Goal: Task Accomplishment & Management: Use online tool/utility

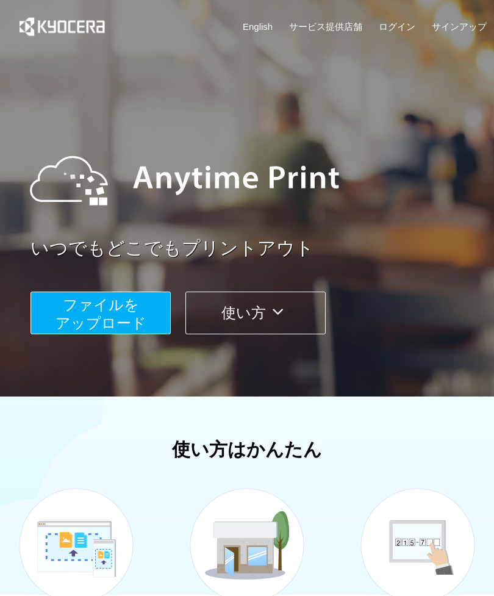
click at [149, 313] on button "ファイルを ​​アップロード" at bounding box center [100, 313] width 140 height 43
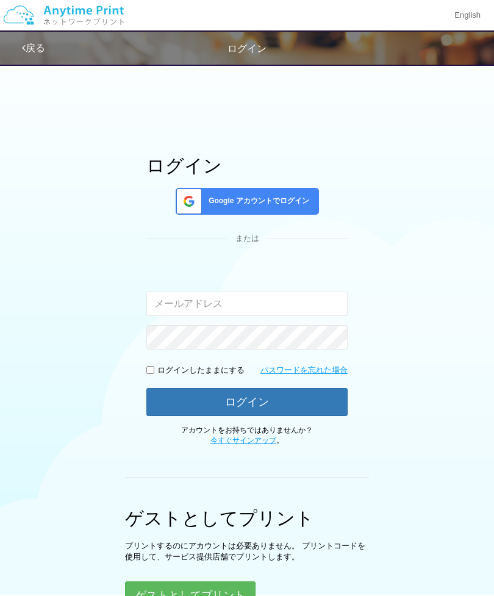
click at [291, 205] on span "Google アカウントでログイン" at bounding box center [257, 201] width 106 height 10
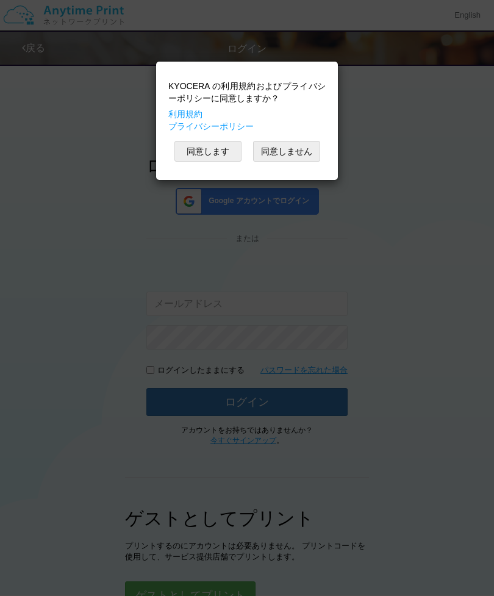
click at [225, 156] on button "同意します" at bounding box center [207, 151] width 67 height 21
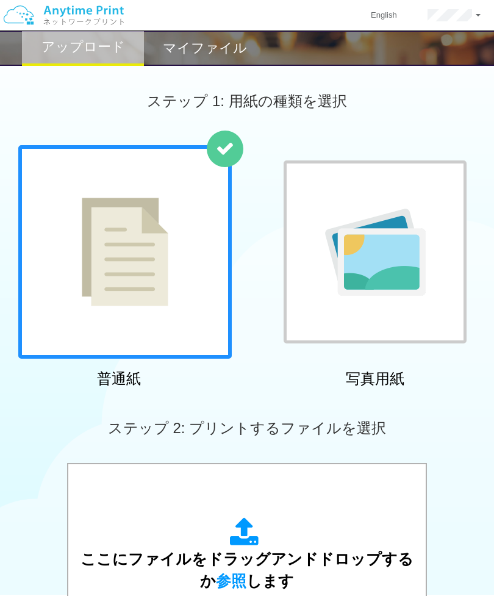
click at [181, 278] on div at bounding box center [124, 251] width 213 height 213
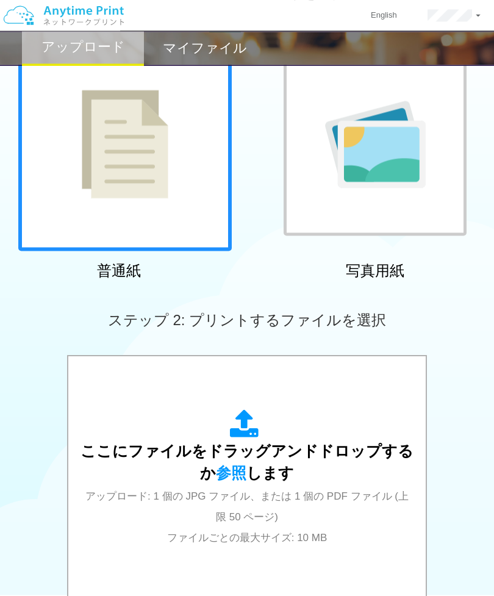
scroll to position [108, 0]
click at [252, 476] on span "ここにファイルをドラッグアンドドロップするか 参照 します" at bounding box center [247, 461] width 333 height 39
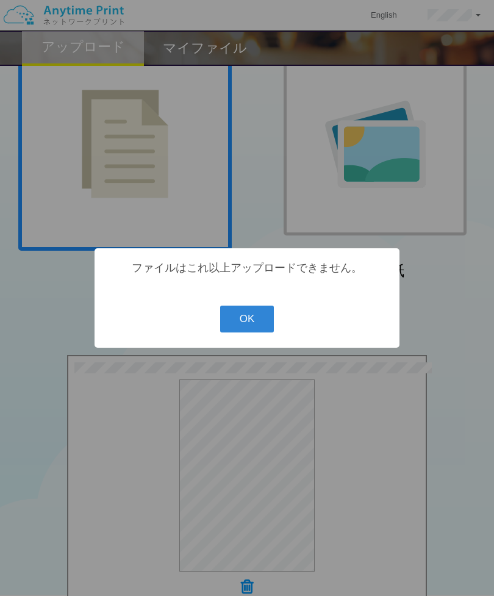
click at [262, 332] on button "OK" at bounding box center [247, 319] width 54 height 27
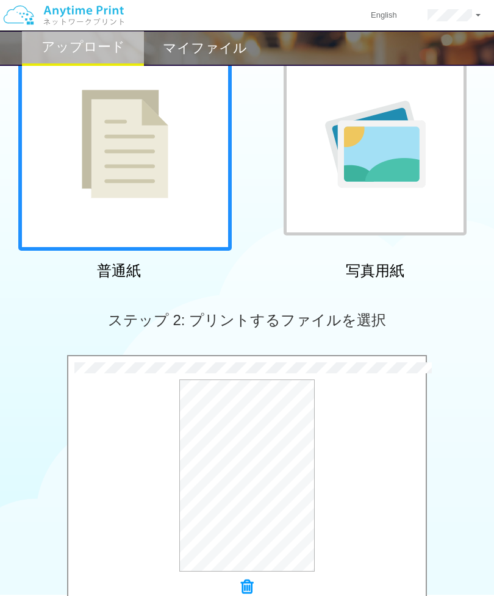
click at [0, 0] on button "プレビュー" at bounding box center [0, 0] width 0 height 0
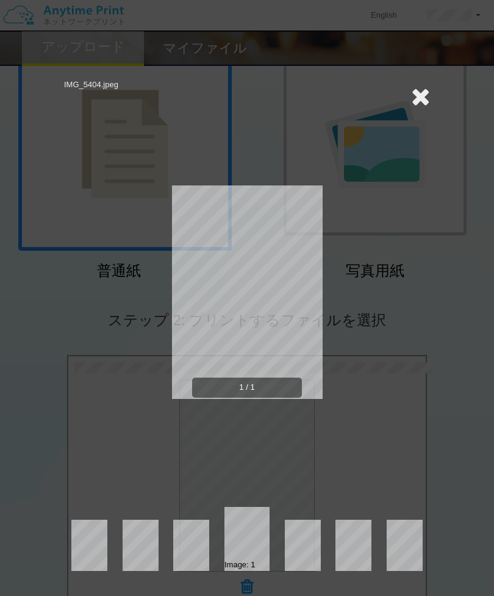
click at [423, 99] on icon at bounding box center [420, 96] width 19 height 24
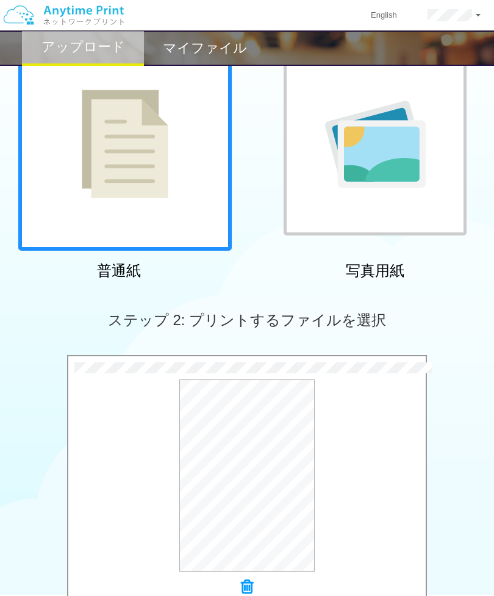
click at [251, 581] on icon at bounding box center [247, 587] width 12 height 16
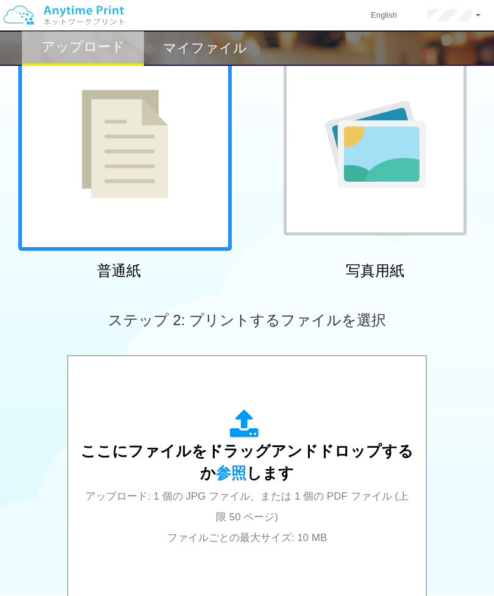
click at [265, 474] on span "ここにファイルをドラッグアンドドロップするか 参照 します" at bounding box center [247, 461] width 333 height 39
click at [282, 482] on div "ここにファイルをドラッグアンドドロップするか 参照 します アップロード: 1 個の JPG ファイル、または 1 個の PDF ファイル (上限 50 ペー…" at bounding box center [247, 478] width 333 height 138
click at [297, 454] on span "ここにファイルをドラッグアンドドロップするか 参照 します" at bounding box center [247, 461] width 333 height 39
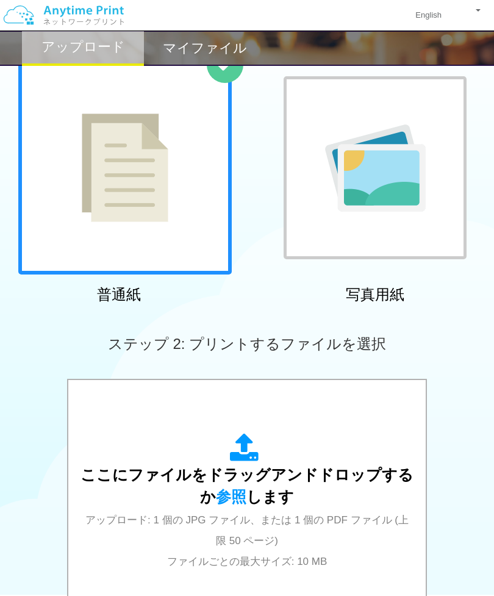
click at [240, 434] on icon at bounding box center [247, 448] width 34 height 30
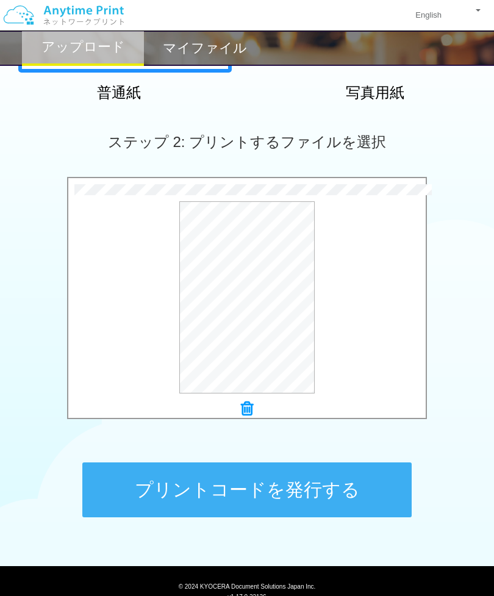
scroll to position [292, 0]
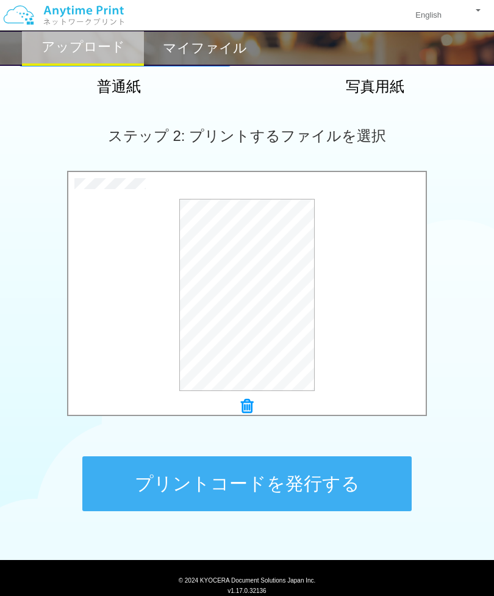
click at [296, 490] on button "プリントコードを発行する" at bounding box center [246, 483] width 329 height 55
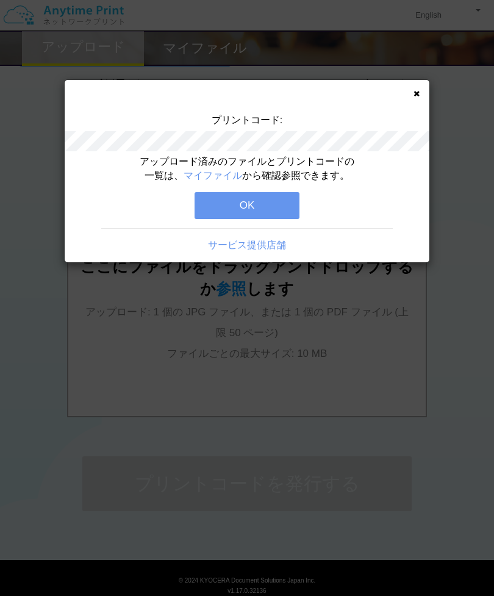
click at [270, 193] on button "OK" at bounding box center [247, 205] width 105 height 27
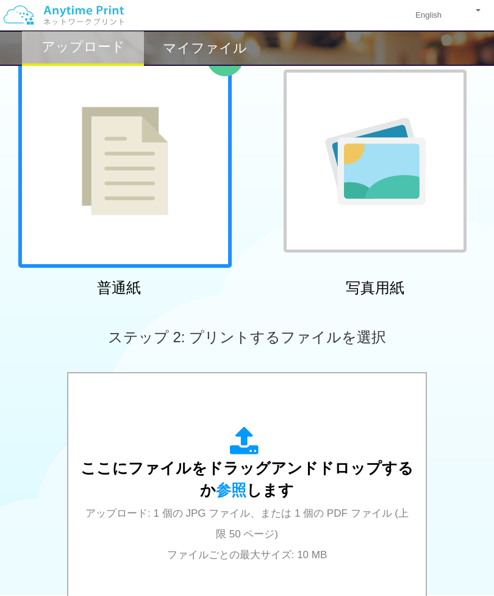
scroll to position [90, 0]
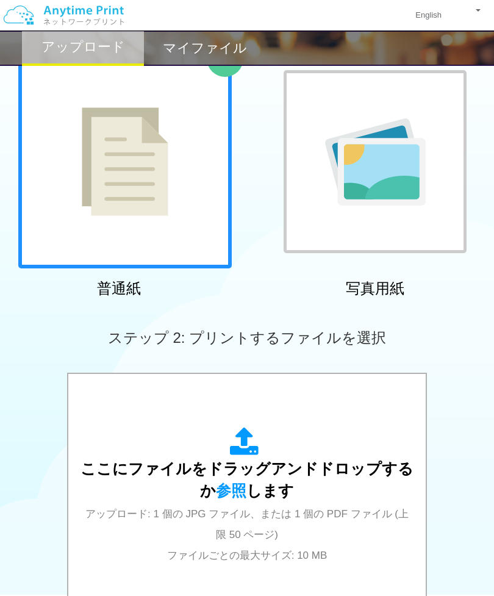
click at [259, 457] on icon at bounding box center [247, 442] width 34 height 30
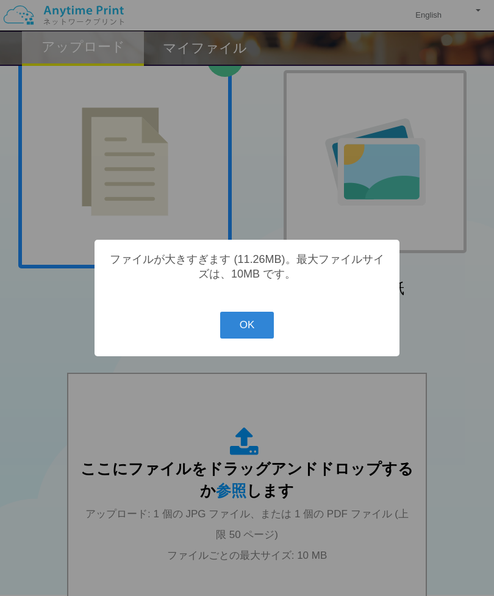
click at [249, 338] on button "OK" at bounding box center [247, 325] width 54 height 27
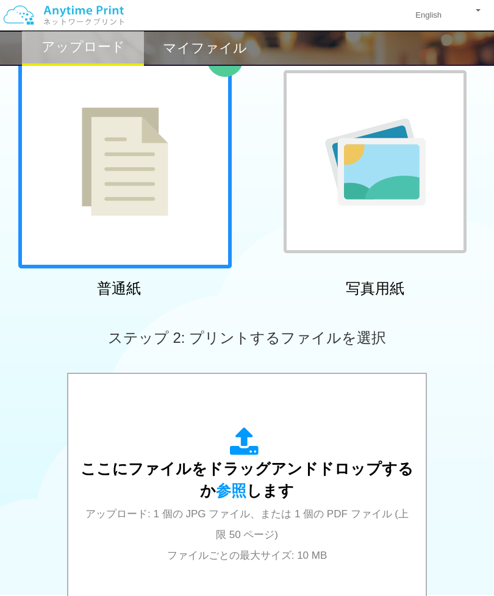
click at [258, 486] on span "ここにファイルをドラッグアンドドロップするか 参照 します" at bounding box center [247, 479] width 333 height 39
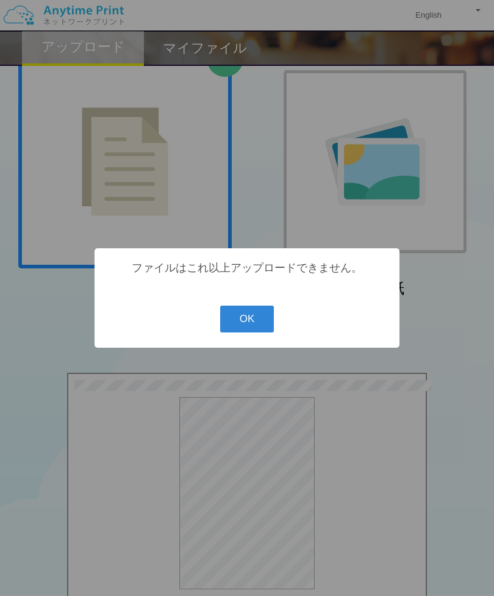
click at [263, 332] on button "OK" at bounding box center [247, 319] width 54 height 27
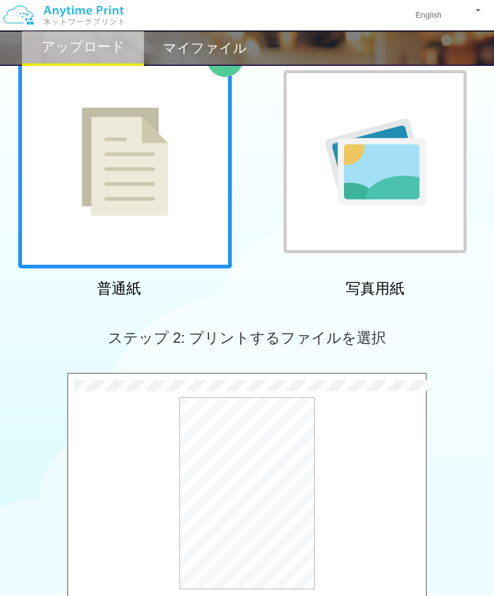
click at [246, 595] on icon at bounding box center [247, 604] width 12 height 16
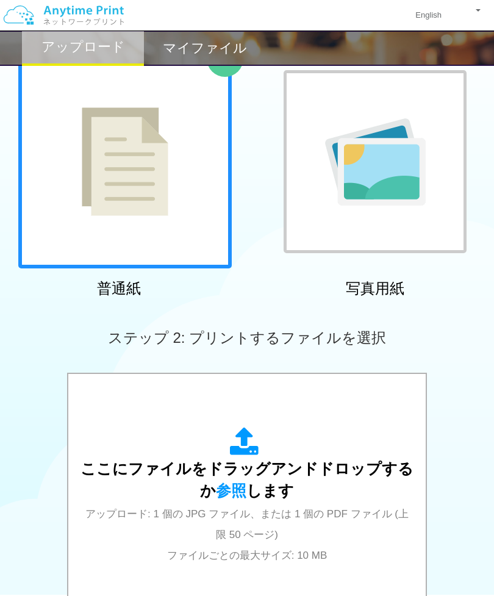
click at [254, 488] on span "ここにファイルをドラッグアンドドロップするか 参照 します" at bounding box center [247, 479] width 333 height 39
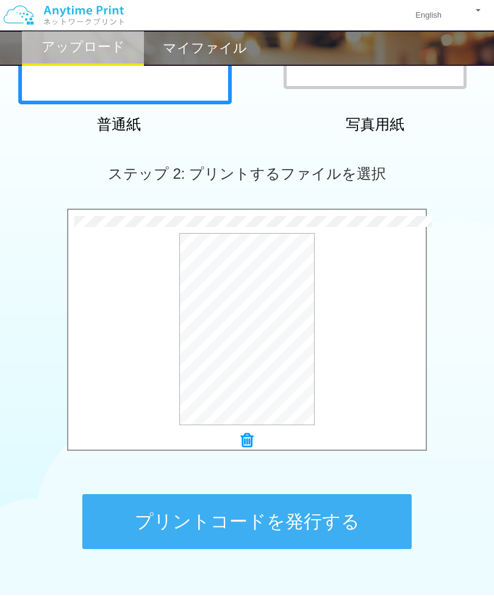
scroll to position [292, 0]
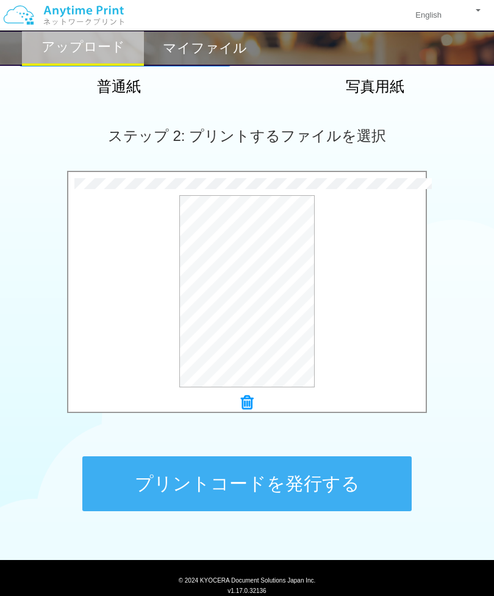
click at [274, 479] on button "プリントコードを発行する" at bounding box center [246, 483] width 329 height 55
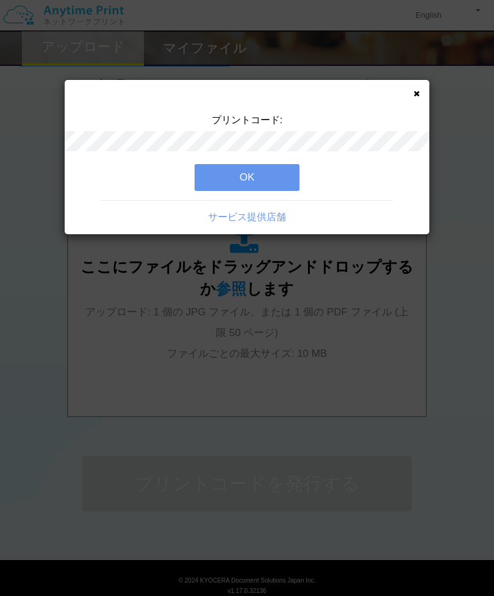
scroll to position [0, 0]
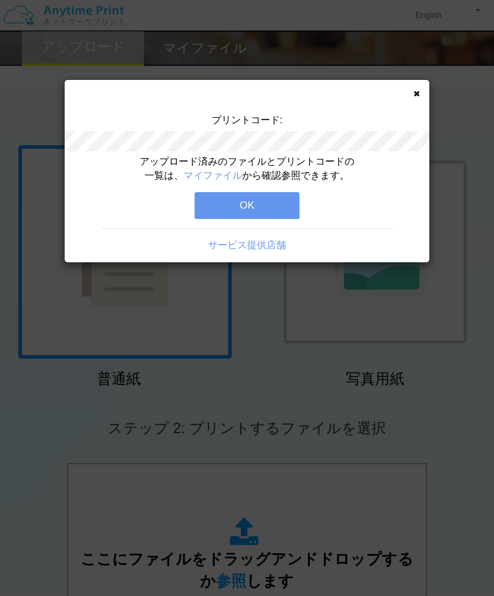
click at [276, 201] on button "OK" at bounding box center [247, 205] width 105 height 27
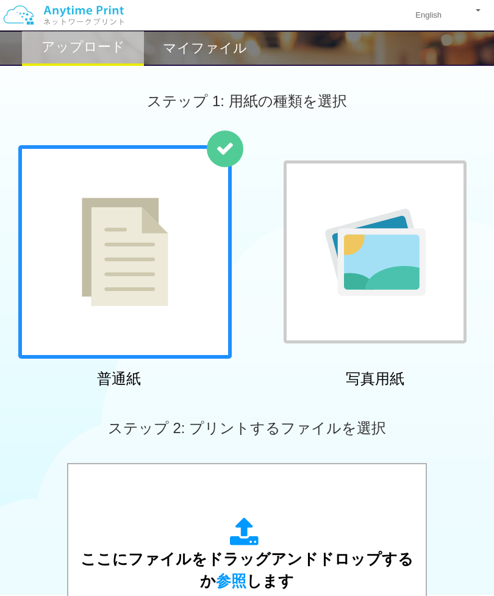
click at [296, 530] on div "ここにファイルをドラッグアンドドロップするか 参照 します アップロード: 1 個の JPG ファイル、または 1 個の PDF ファイル (上限 50 ペー…" at bounding box center [247, 586] width 333 height 138
click at [293, 552] on span "ここにファイルをドラッグアンドドロップするか 参照 します" at bounding box center [247, 569] width 333 height 39
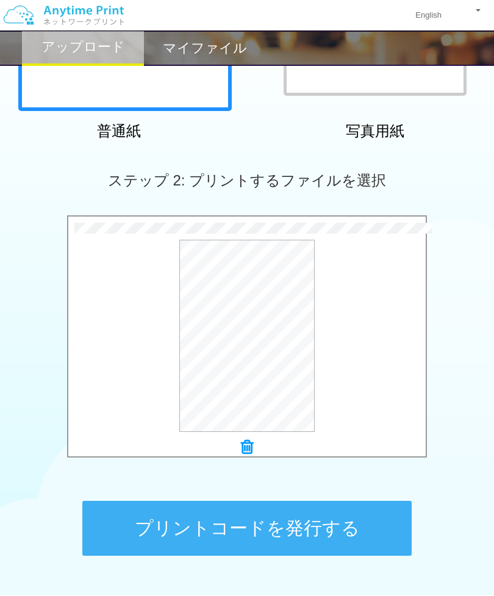
scroll to position [292, 0]
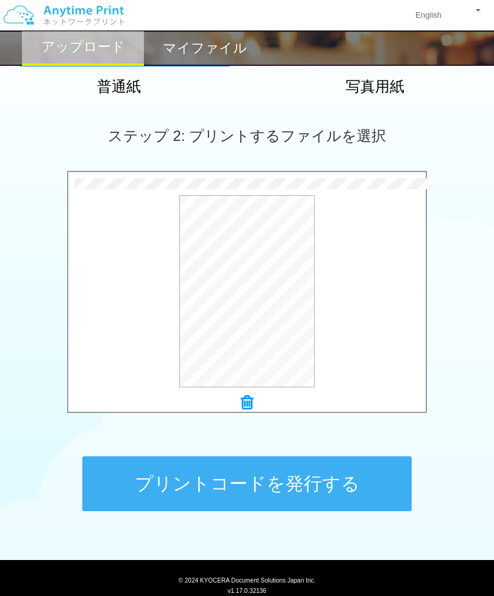
click at [309, 481] on button "プリントコードを発行する" at bounding box center [246, 483] width 329 height 55
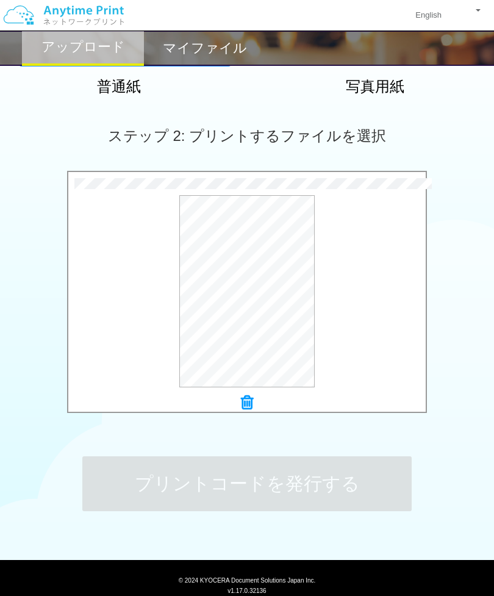
scroll to position [0, 0]
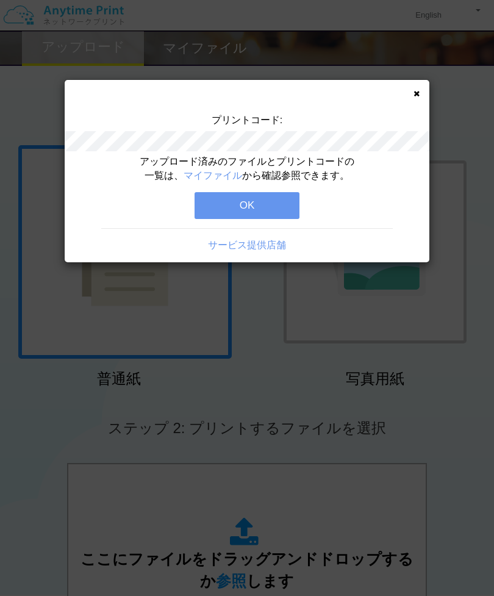
click at [261, 199] on button "OK" at bounding box center [247, 205] width 105 height 27
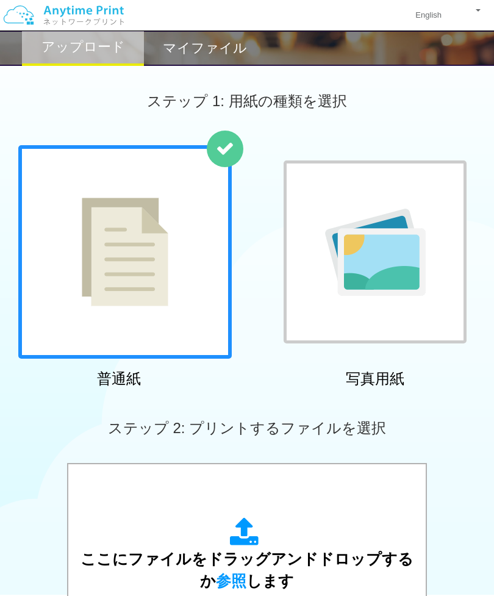
click at [230, 46] on h2 "マイファイル" at bounding box center [205, 48] width 84 height 15
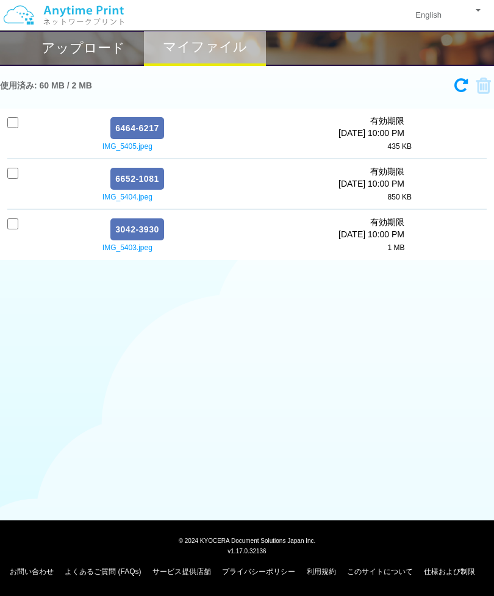
click at [124, 49] on div "アップロード" at bounding box center [83, 47] width 122 height 35
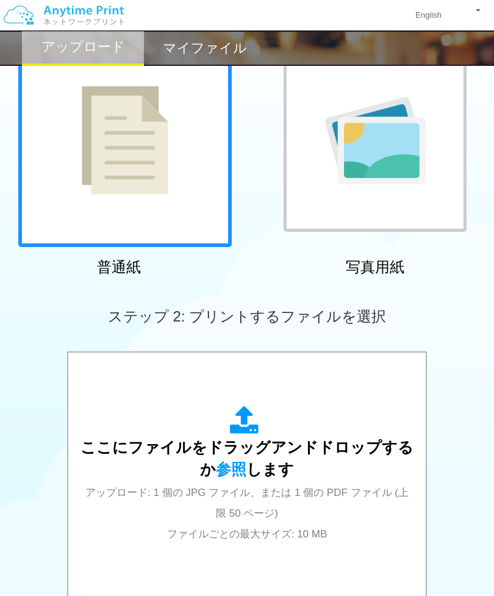
scroll to position [292, 0]
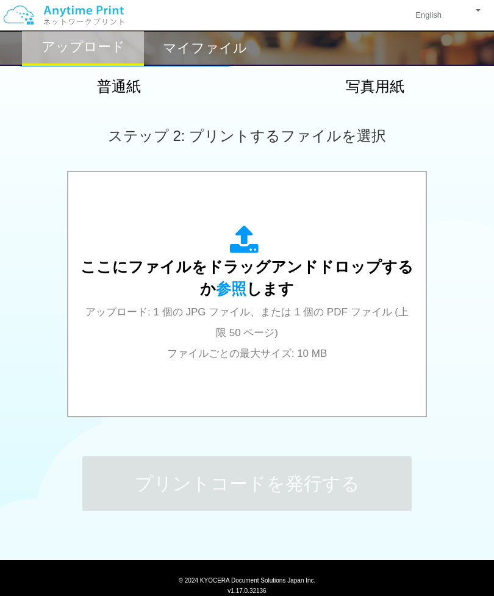
click at [247, 284] on span "ここにファイルをドラッグアンドドロップするか 参照 します" at bounding box center [247, 277] width 333 height 39
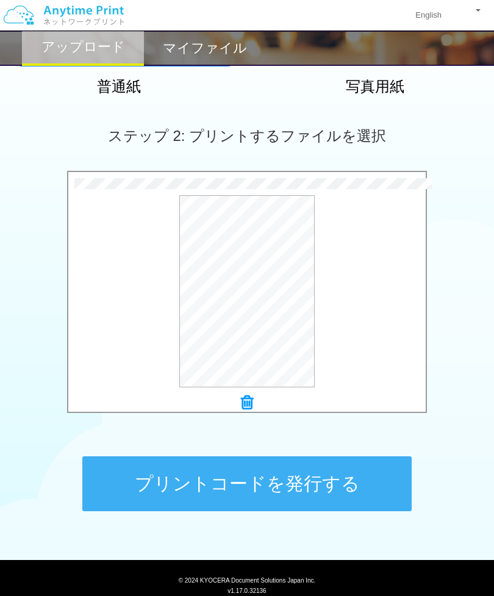
click at [304, 485] on button "プリントコードを発行する" at bounding box center [246, 483] width 329 height 55
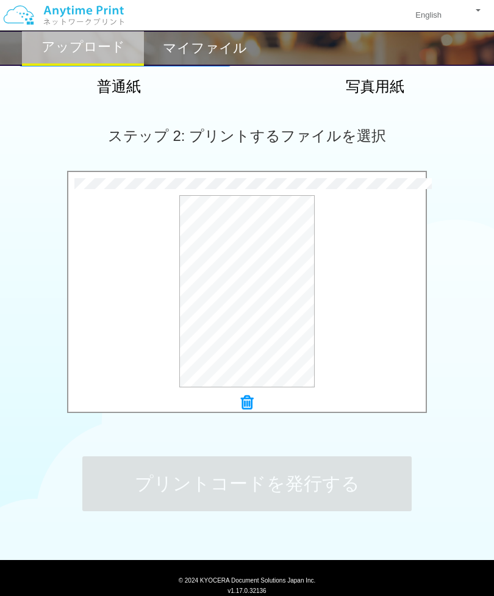
scroll to position [0, 0]
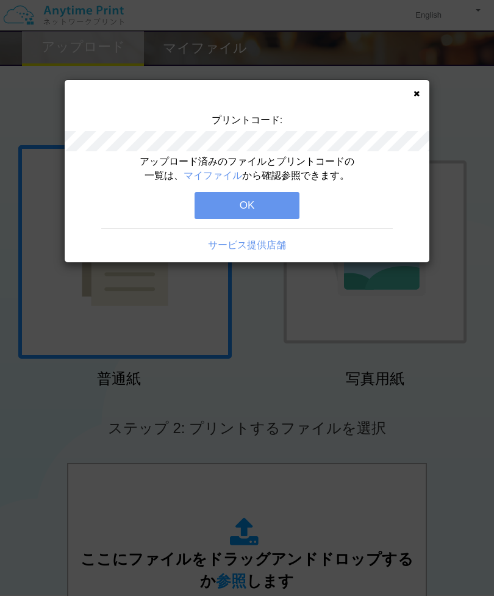
click at [277, 206] on button "OK" at bounding box center [247, 205] width 105 height 27
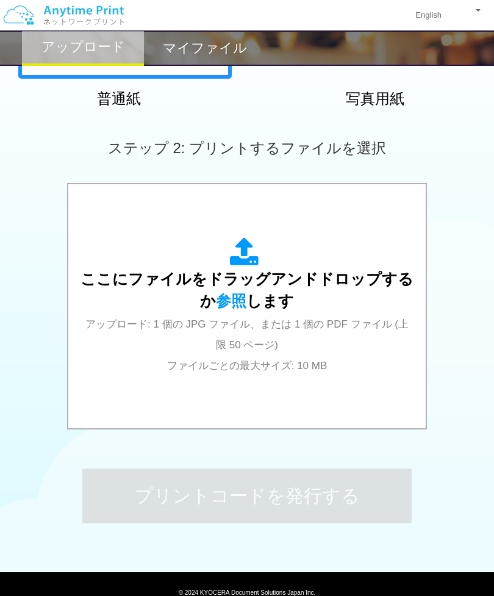
scroll to position [292, 0]
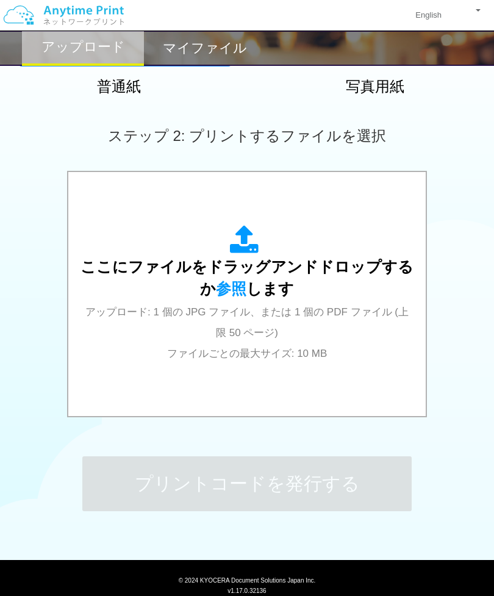
click at [242, 297] on div "ここにファイルをドラッグアンドドロップするか 参照 します アップロード: 1 個の JPG ファイル、または 1 個の PDF ファイル (上限 50 ペー…" at bounding box center [247, 294] width 333 height 138
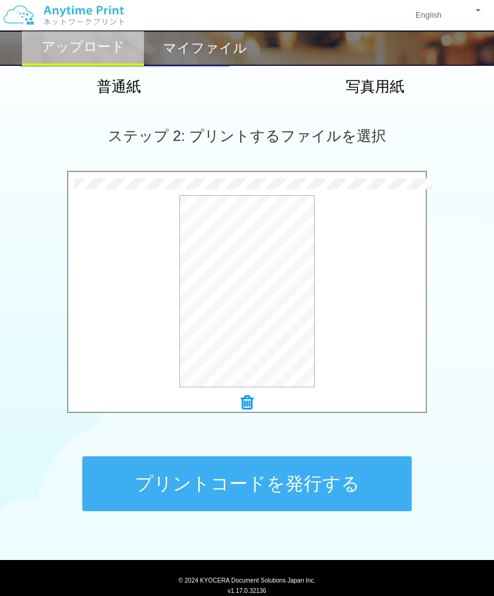
click at [279, 484] on button "プリントコードを発行する" at bounding box center [246, 483] width 329 height 55
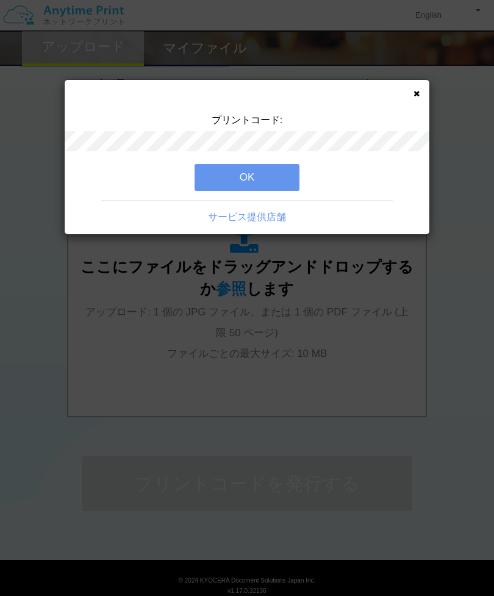
scroll to position [0, 0]
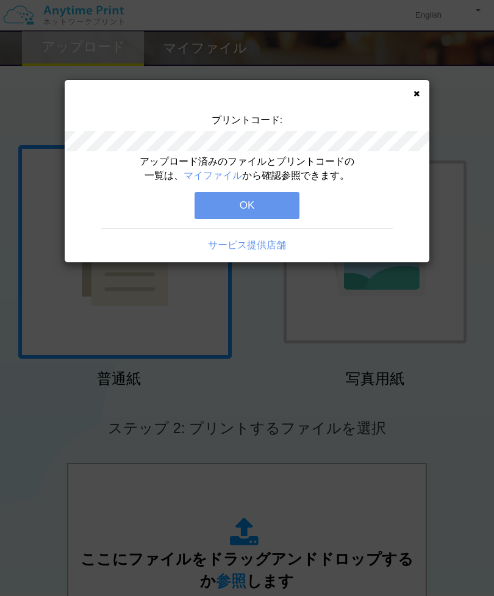
click at [262, 205] on button "OK" at bounding box center [247, 205] width 105 height 27
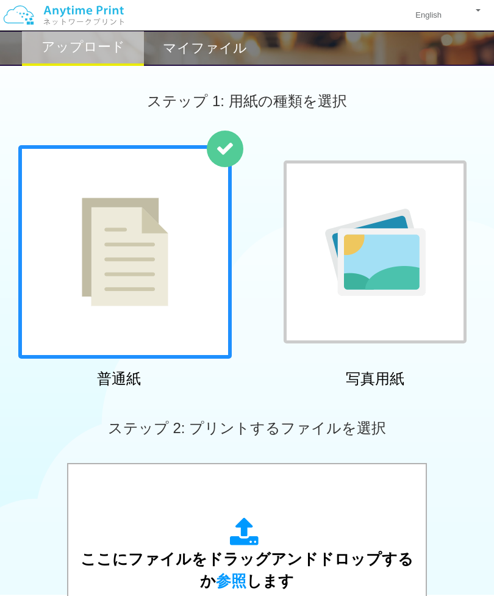
click at [212, 54] on h2 "マイファイル" at bounding box center [205, 48] width 84 height 15
